Goal: Task Accomplishment & Management: Complete application form

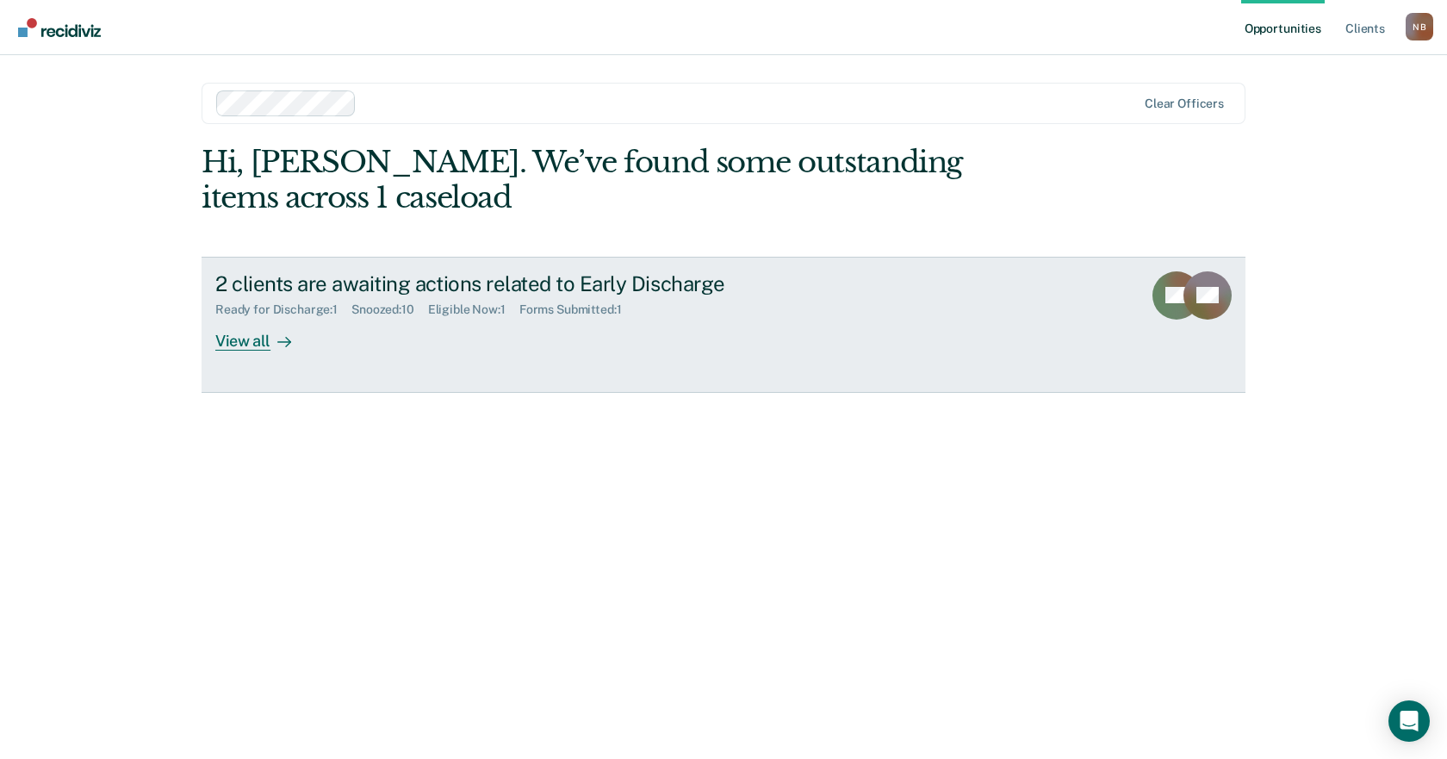
click at [438, 276] on div "2 clients are awaiting actions related to Early Discharge" at bounding box center [517, 283] width 605 height 25
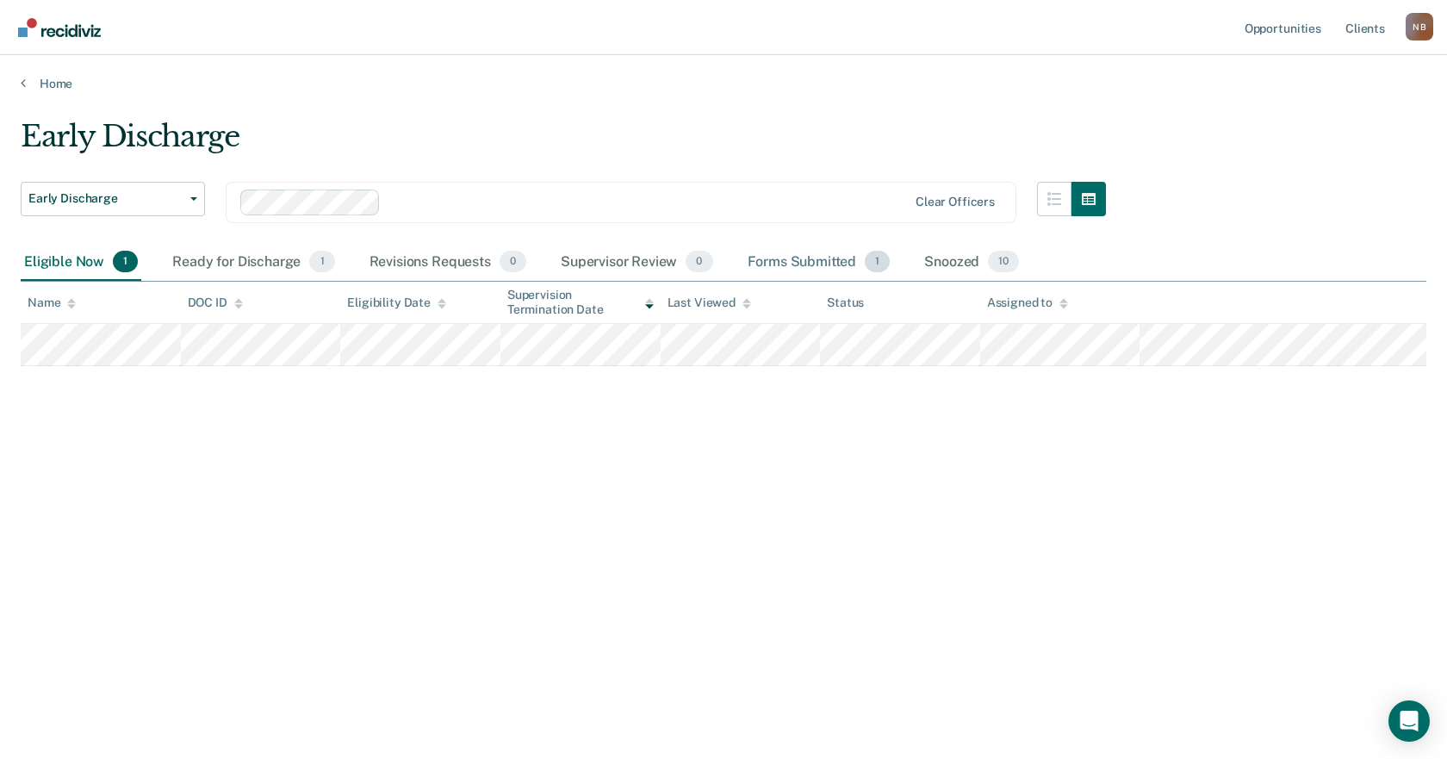
click at [812, 261] on div "Forms Submitted 1" at bounding box center [819, 263] width 150 height 38
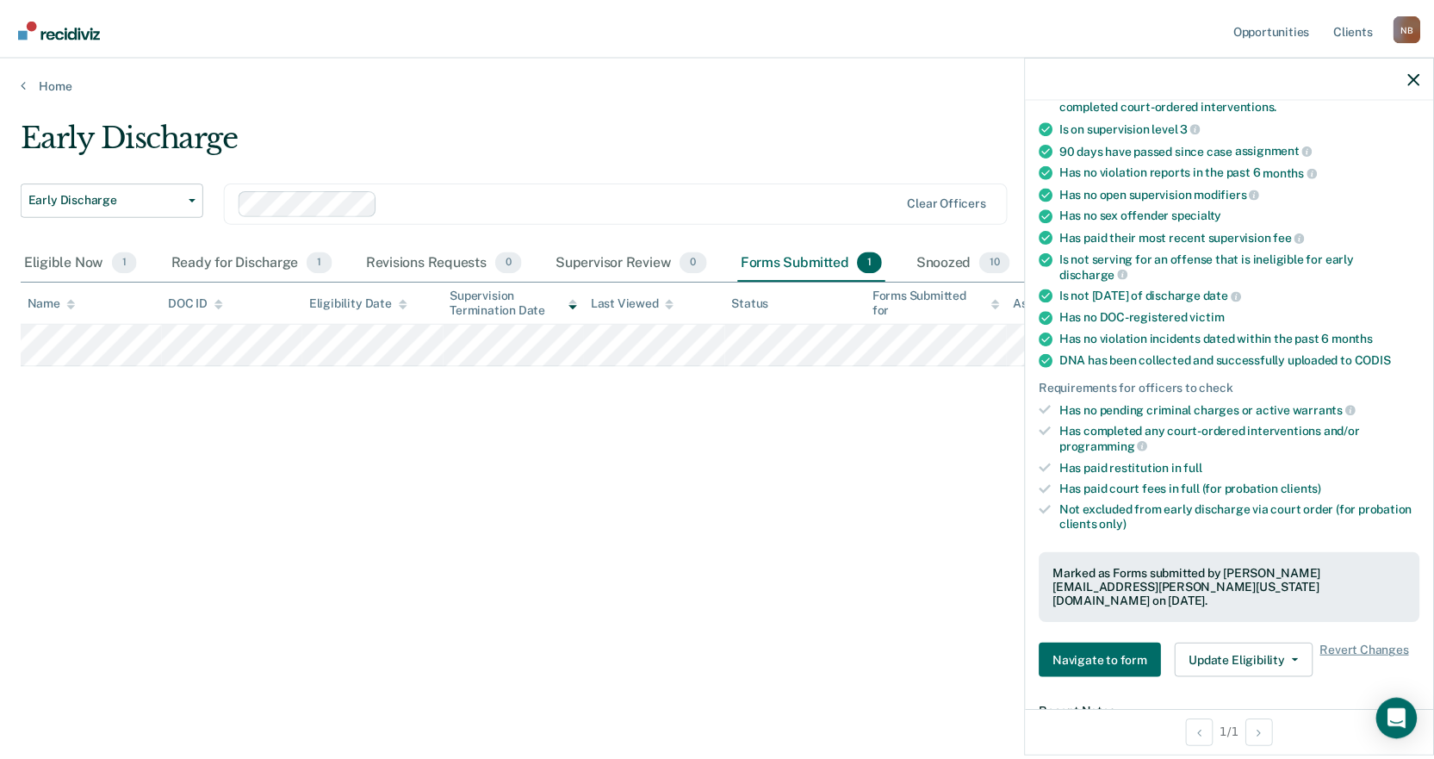
scroll to position [517, 0]
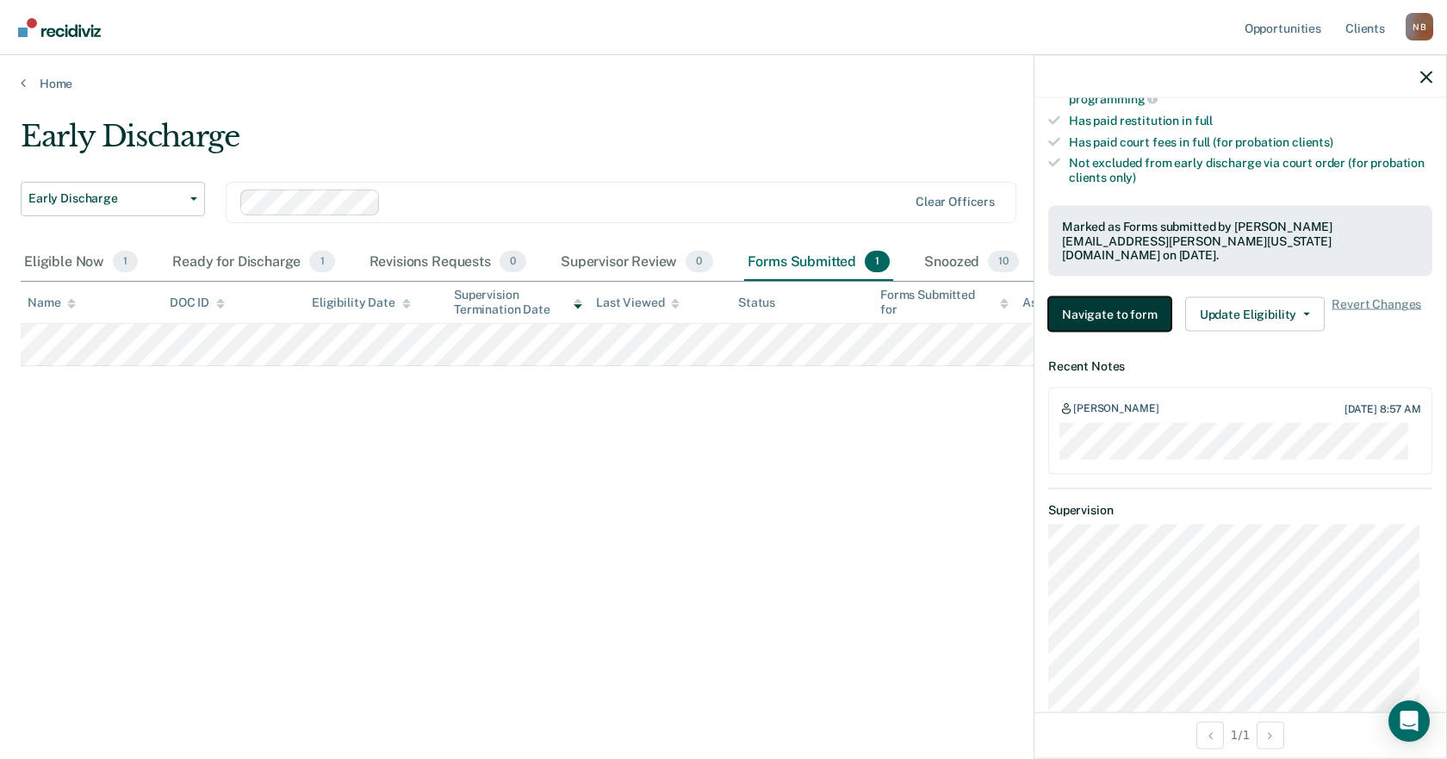
click at [1130, 297] on button "Navigate to form" at bounding box center [1109, 314] width 123 height 34
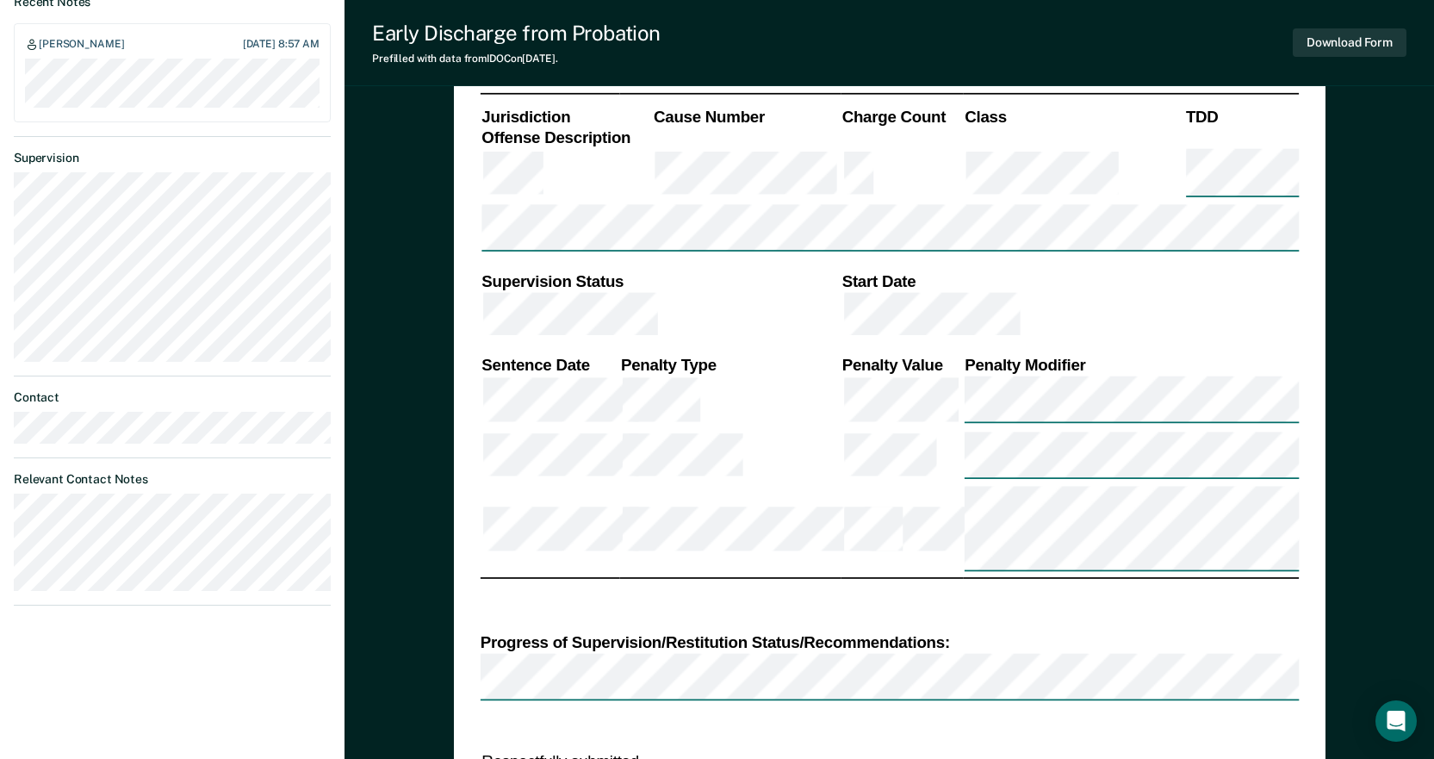
scroll to position [948, 0]
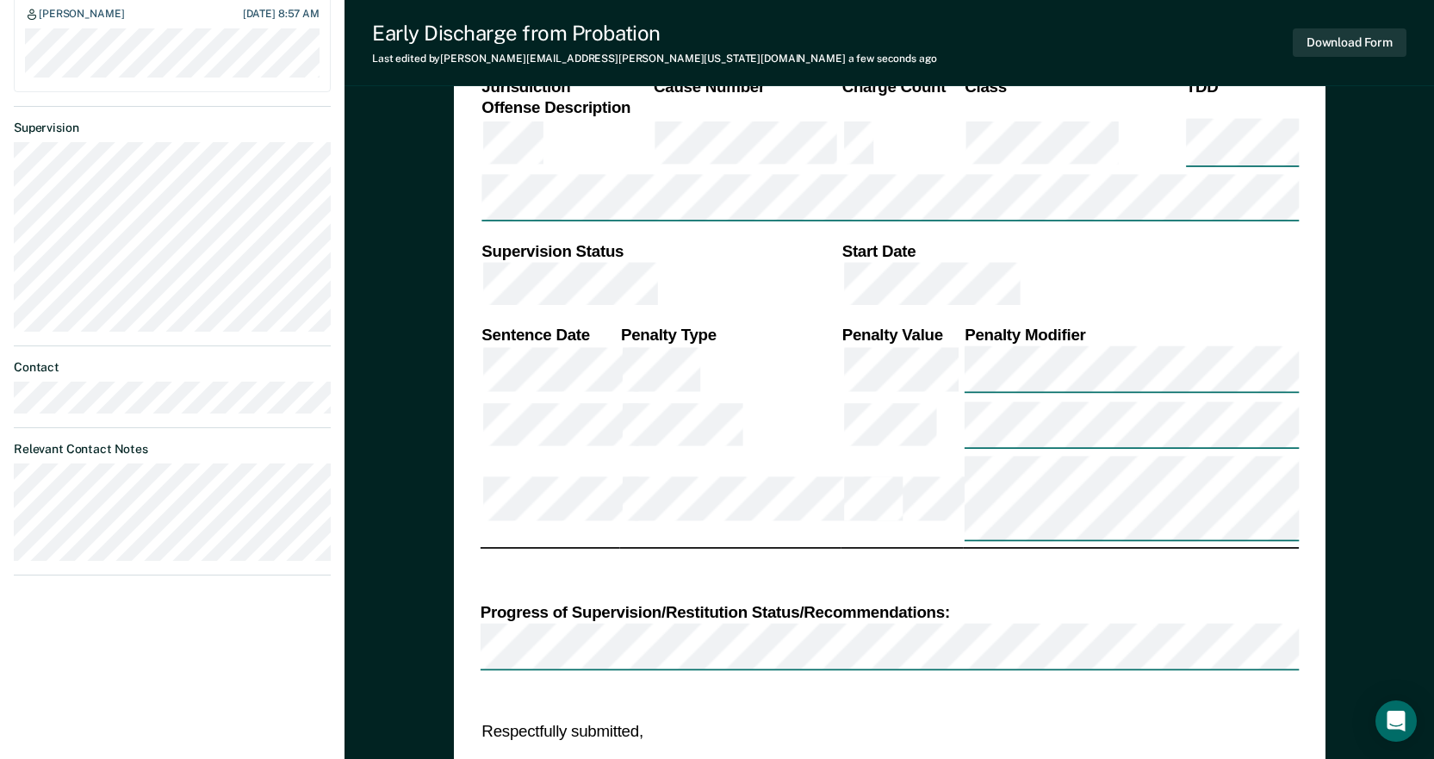
click at [700, 719] on td "Respectfully submitted," at bounding box center [696, 731] width 432 height 24
click at [1372, 40] on button "Download Form" at bounding box center [1350, 42] width 114 height 28
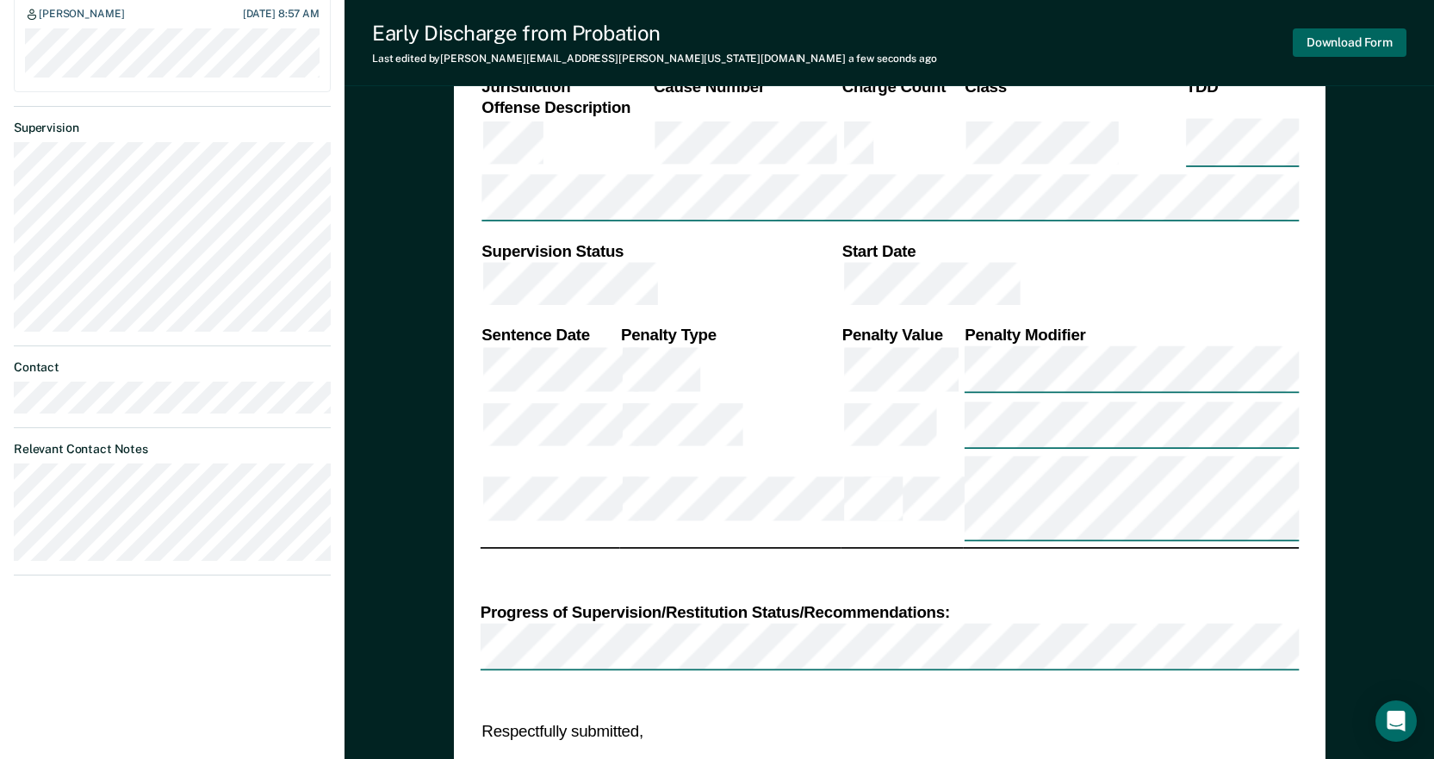
type textarea "x"
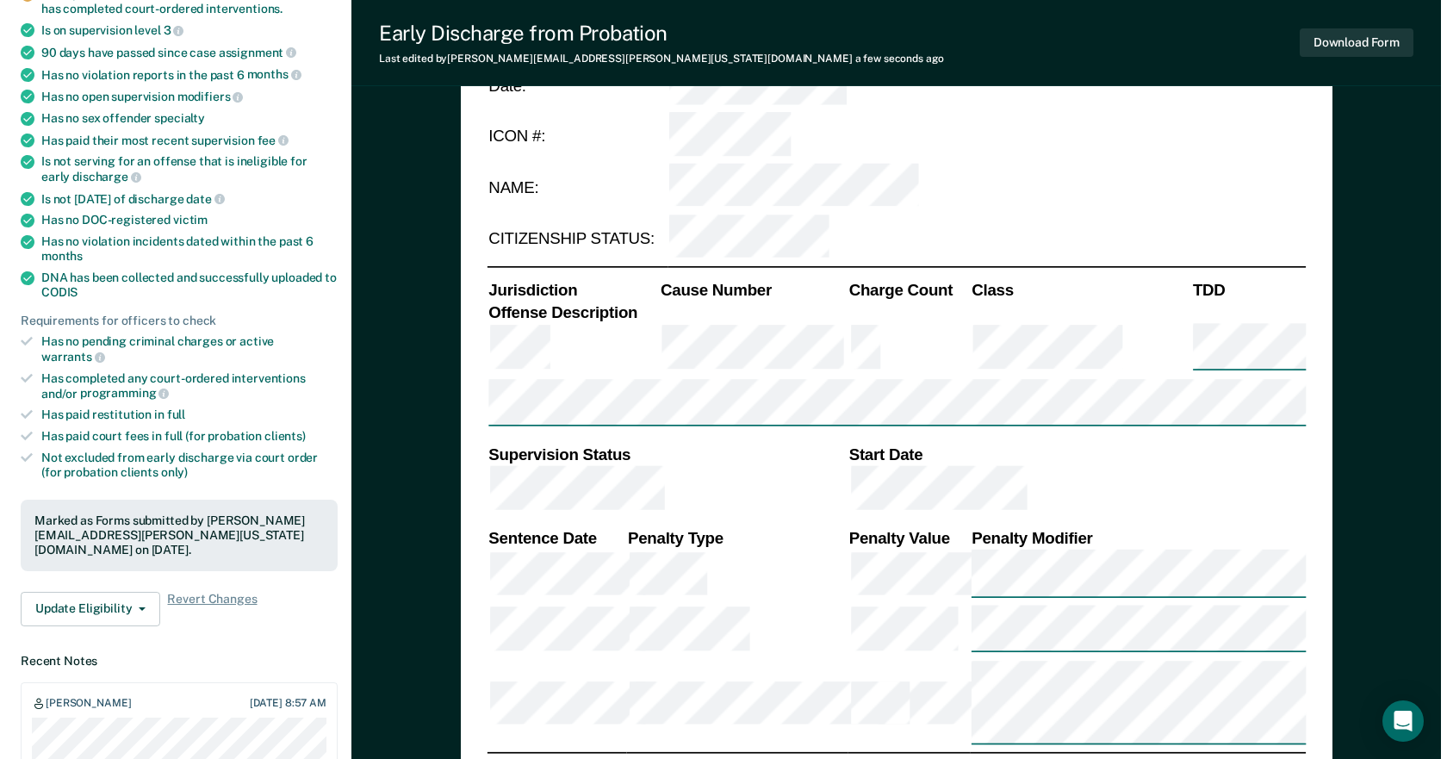
scroll to position [0, 0]
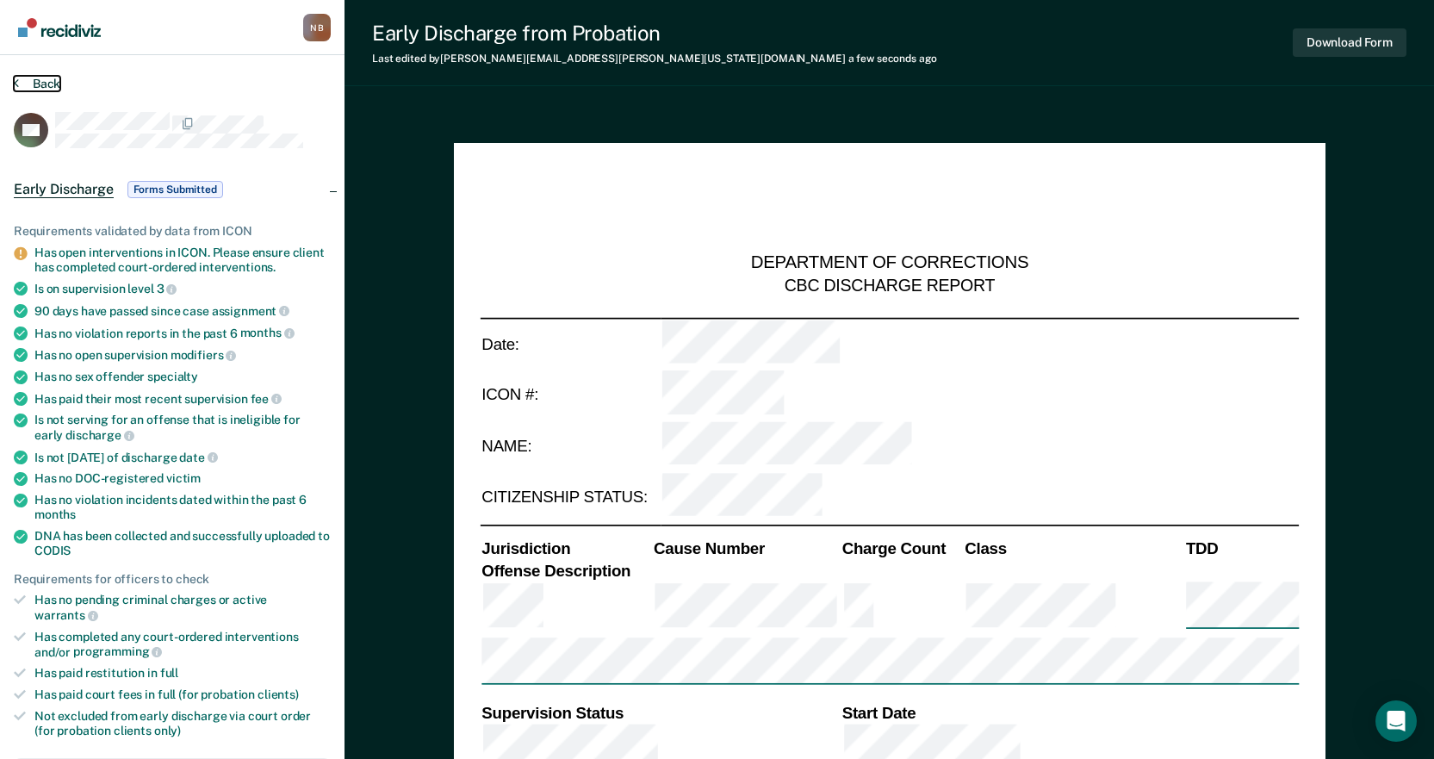
click at [44, 78] on button "Back" at bounding box center [37, 84] width 47 height 16
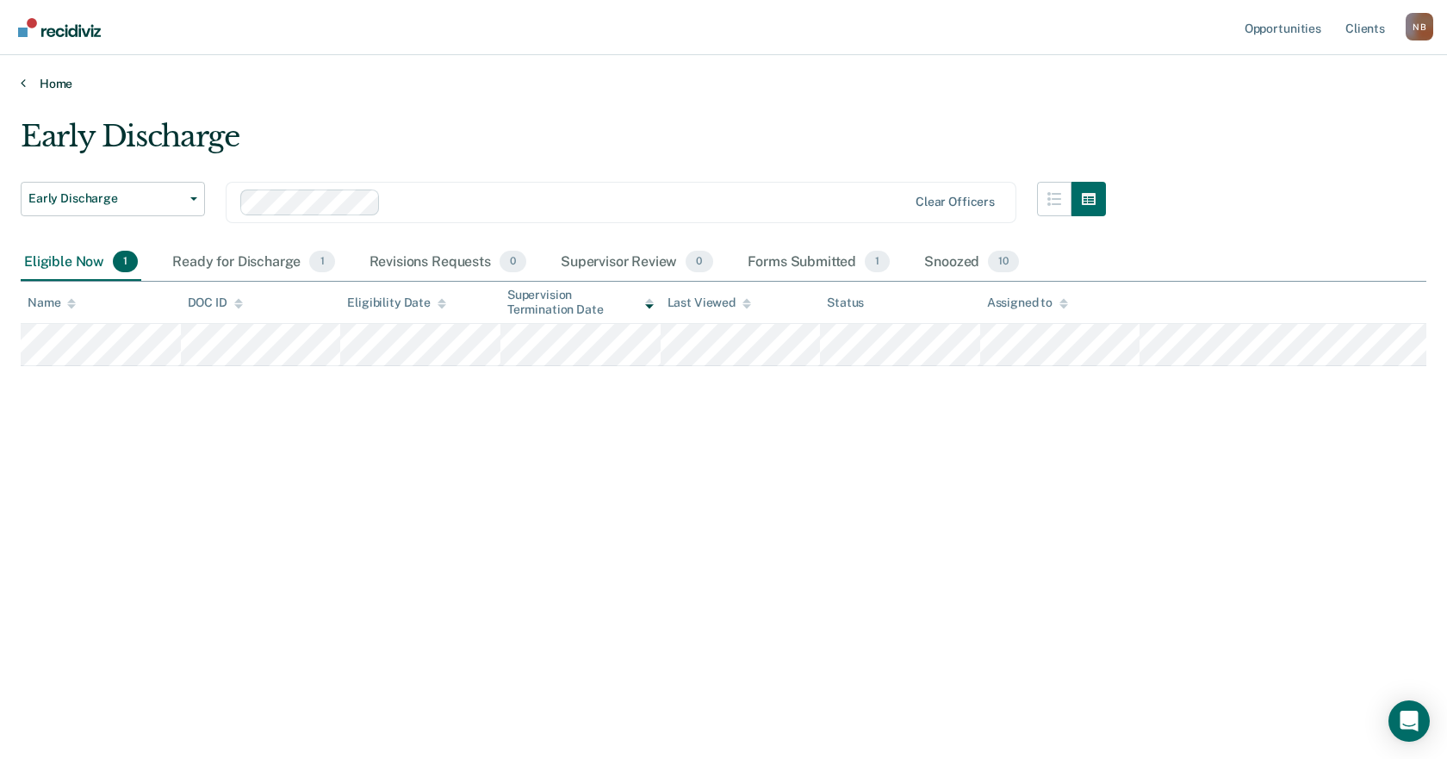
click at [44, 78] on link "Home" at bounding box center [724, 84] width 1406 height 16
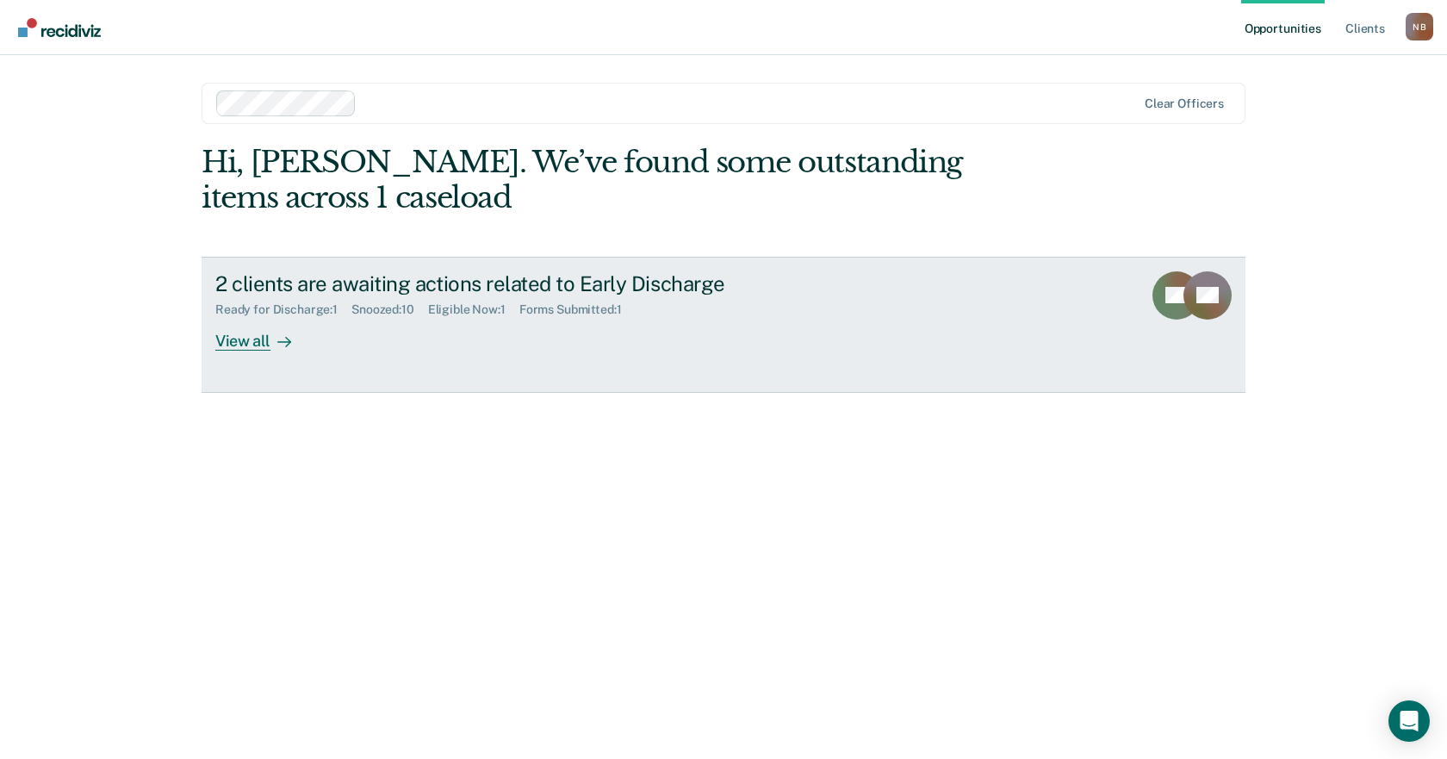
click at [560, 283] on div "2 clients are awaiting actions related to Early Discharge" at bounding box center [517, 283] width 605 height 25
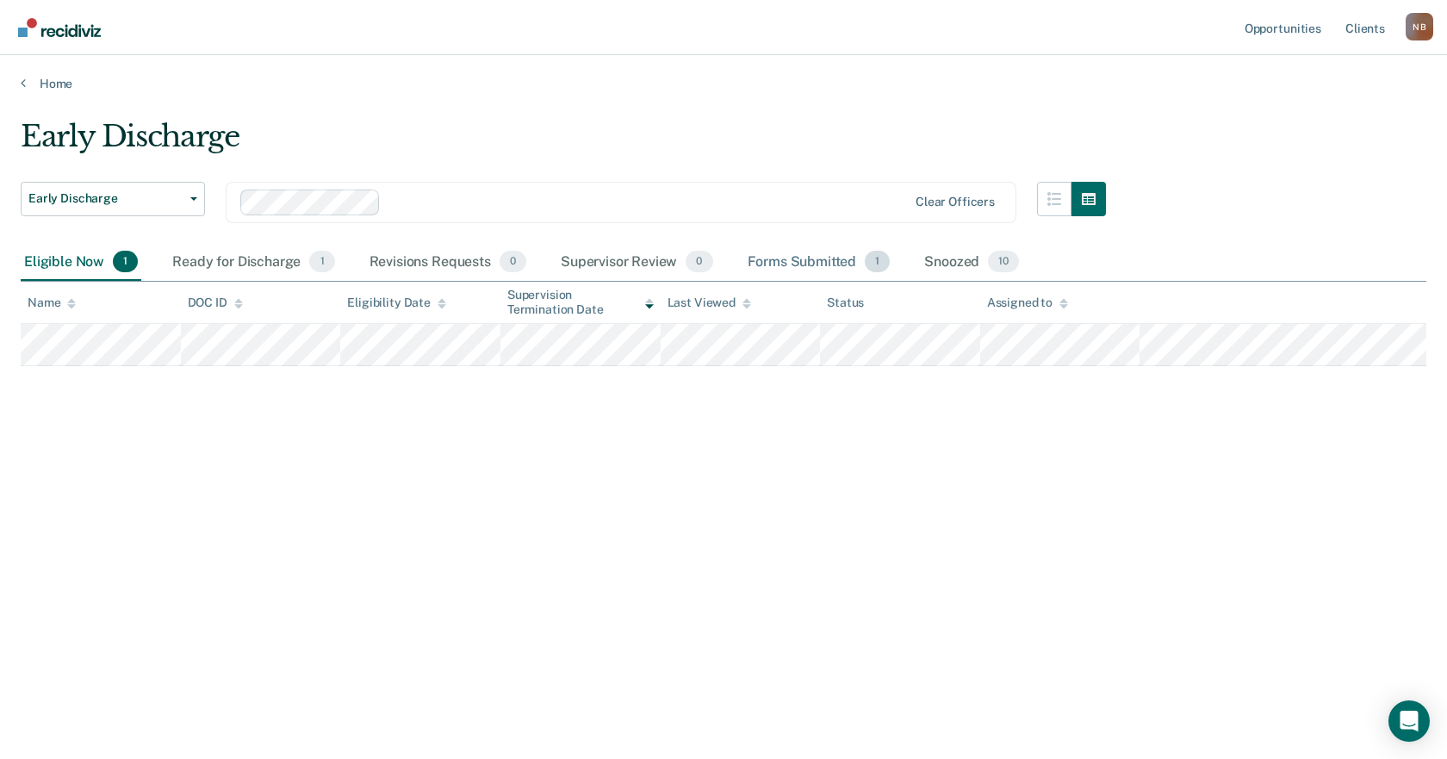
click at [828, 270] on div "Forms Submitted 1" at bounding box center [819, 263] width 150 height 38
